Goal: Information Seeking & Learning: Learn about a topic

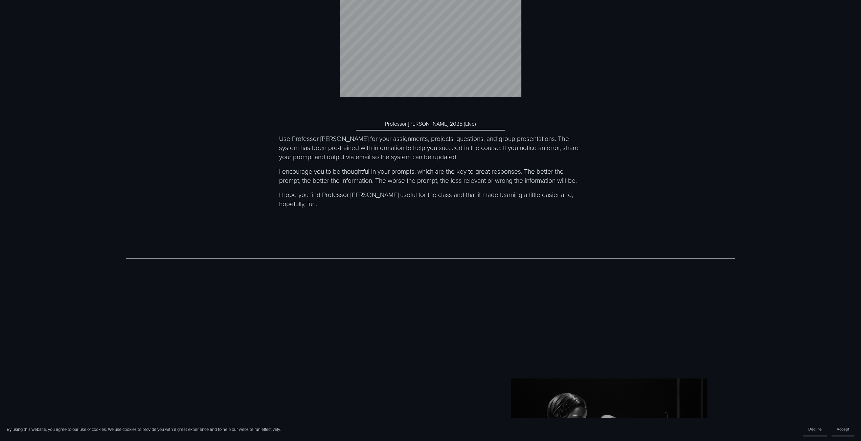
scroll to position [3222, 0]
click at [407, 128] on link "Professor [PERSON_NAME] 2025 (Live)" at bounding box center [430, 122] width 149 height 13
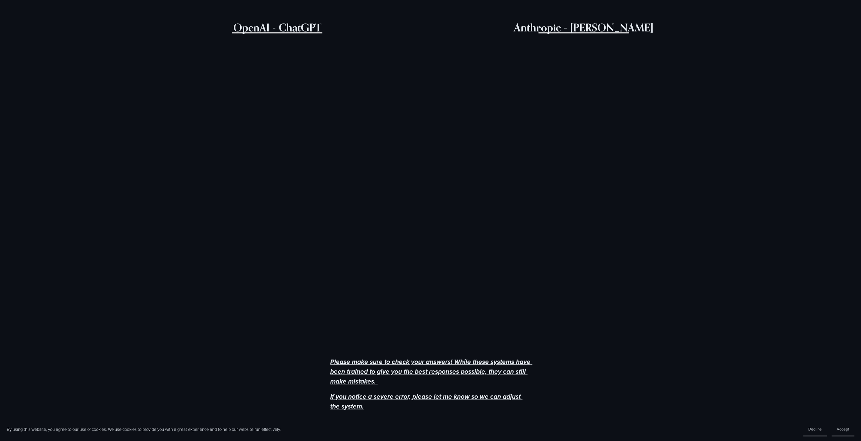
scroll to position [322, 0]
